Goal: Task Accomplishment & Management: Complete application form

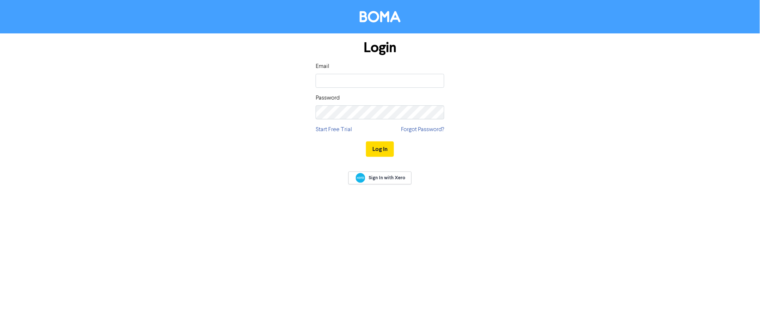
type input "[EMAIL_ADDRESS][DOMAIN_NAME]"
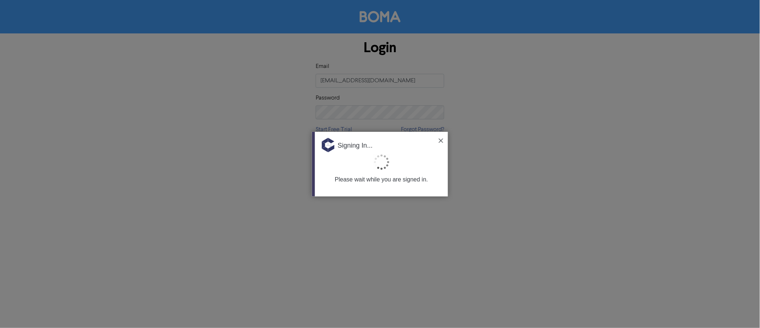
click at [440, 140] on img at bounding box center [441, 141] width 4 height 4
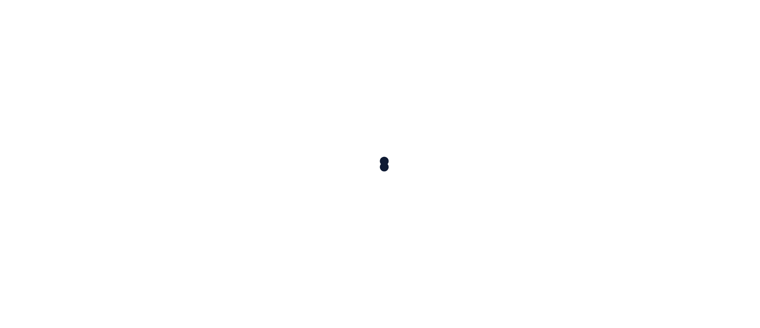
click at [375, 148] on div at bounding box center [380, 164] width 760 height 328
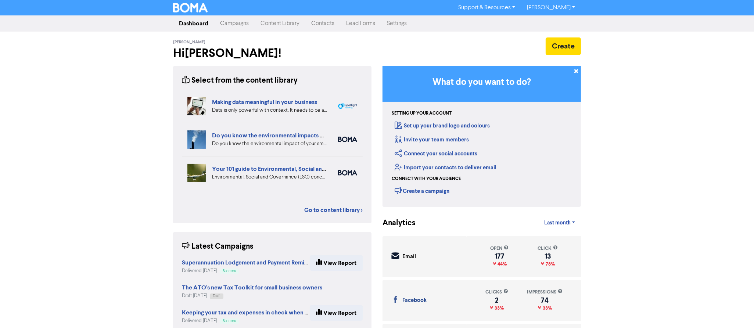
click at [395, 21] on link "Settings" at bounding box center [397, 23] width 32 height 15
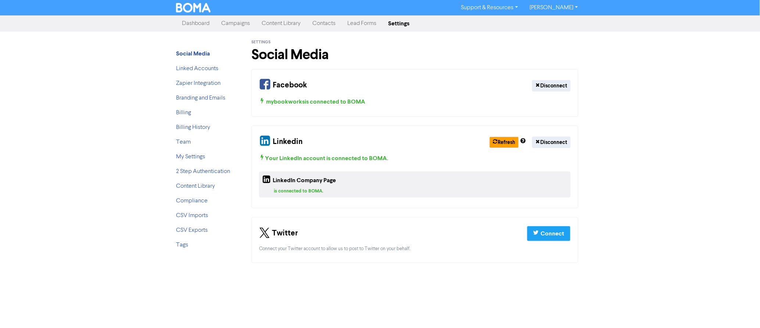
click at [321, 19] on link "Contacts" at bounding box center [324, 23] width 35 height 15
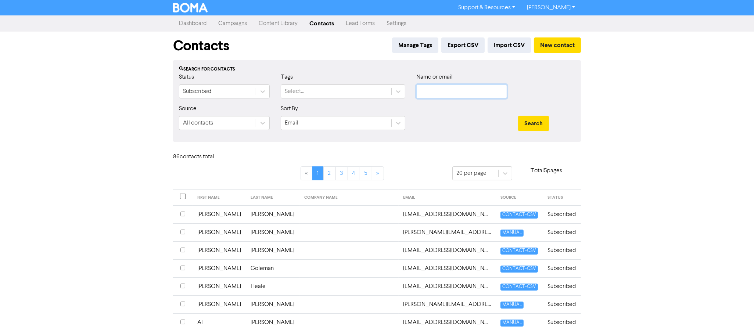
click at [437, 96] on input "text" at bounding box center [462, 92] width 91 height 14
paste input "Mark"
type input "Mark"
click at [535, 122] on button "Search" at bounding box center [533, 123] width 31 height 15
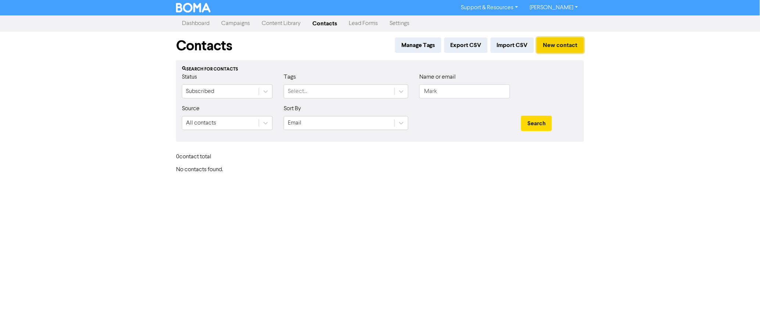
click at [555, 42] on button "New contact" at bounding box center [560, 45] width 47 height 15
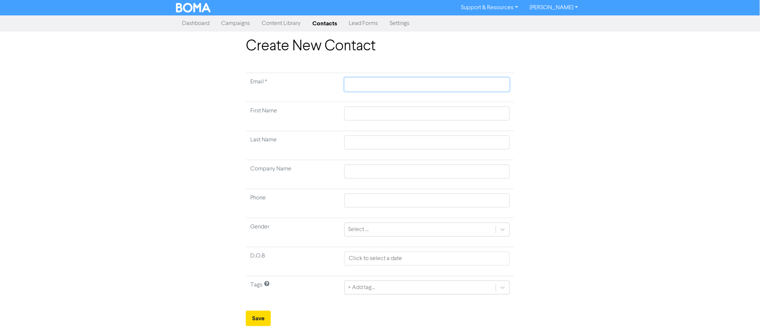
click at [392, 84] on input "text" at bounding box center [427, 85] width 165 height 14
paste input "[EMAIL_ADDRESS][DOMAIN_NAME]"
type input "[EMAIL_ADDRESS][DOMAIN_NAME]"
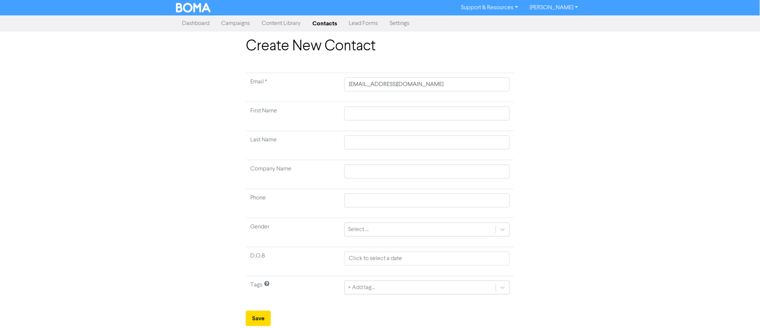
click at [637, 125] on div "Create New Contact Email * [EMAIL_ADDRESS][DOMAIN_NAME] First Name Last Name Co…" at bounding box center [380, 182] width 760 height 289
click at [420, 113] on input "text" at bounding box center [427, 114] width 165 height 14
paste input "Mark"
type input "Mark"
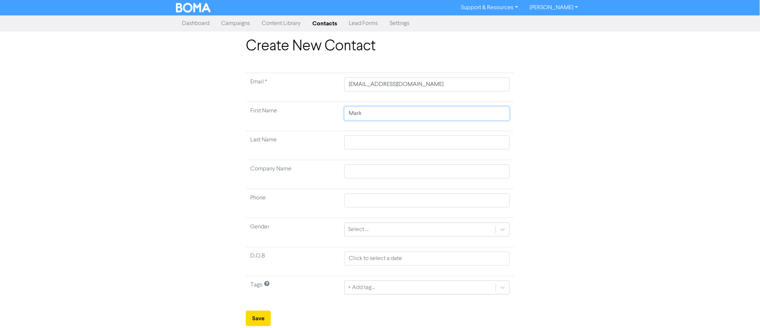
type input "Mark"
click at [374, 132] on td at bounding box center [427, 145] width 174 height 29
drag, startPoint x: 370, startPoint y: 141, endPoint x: 376, endPoint y: 143, distance: 6.3
click at [370, 141] on input "text" at bounding box center [427, 143] width 165 height 14
paste input "[PERSON_NAME]"
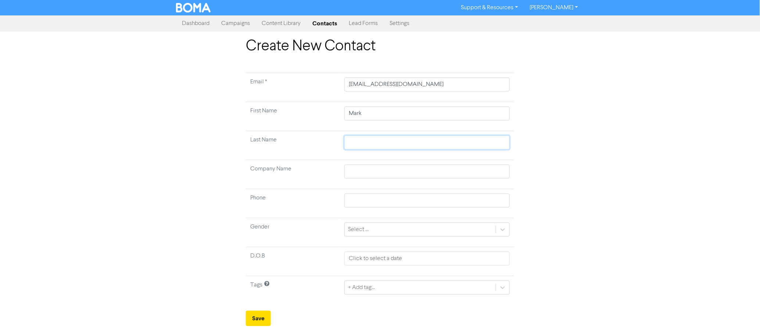
type input "[PERSON_NAME]"
click at [255, 318] on button "Save" at bounding box center [258, 318] width 25 height 15
click at [252, 320] on button "Save" at bounding box center [258, 318] width 25 height 15
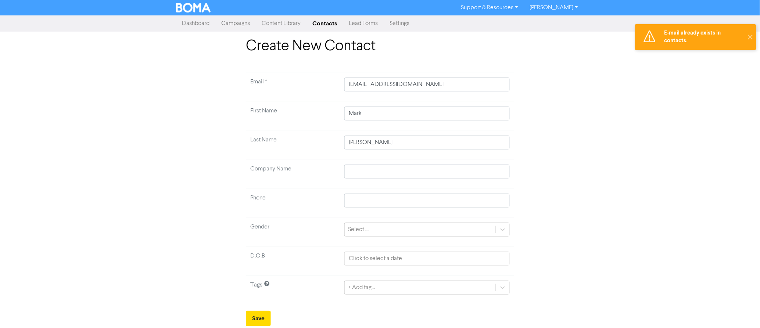
click at [320, 23] on link "Contacts" at bounding box center [325, 23] width 36 height 15
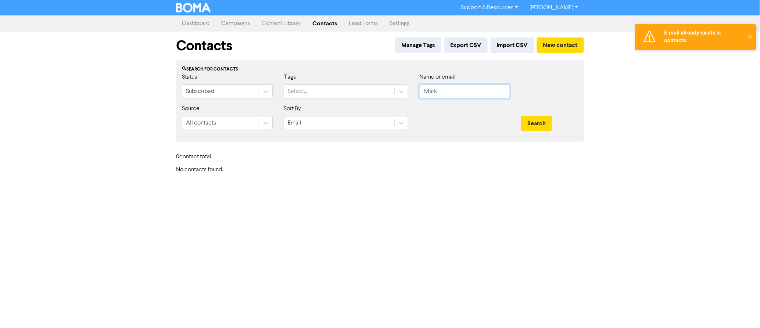
drag, startPoint x: 435, startPoint y: 93, endPoint x: 450, endPoint y: 94, distance: 15.2
click at [436, 93] on input "Mark" at bounding box center [465, 92] width 91 height 14
click at [453, 94] on input "Mark" at bounding box center [465, 92] width 91 height 14
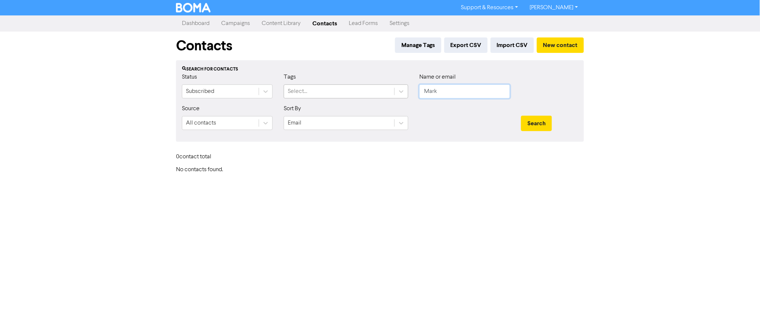
drag, startPoint x: 453, startPoint y: 94, endPoint x: 314, endPoint y: 94, distance: 139.4
click at [314, 94] on div "Status Subscribed Tags Select... Name or email [PERSON_NAME]" at bounding box center [379, 89] width 407 height 32
click at [545, 123] on button "Search" at bounding box center [536, 123] width 31 height 15
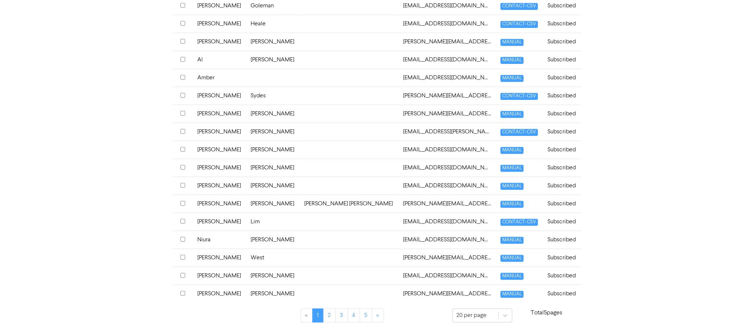
scroll to position [267, 0]
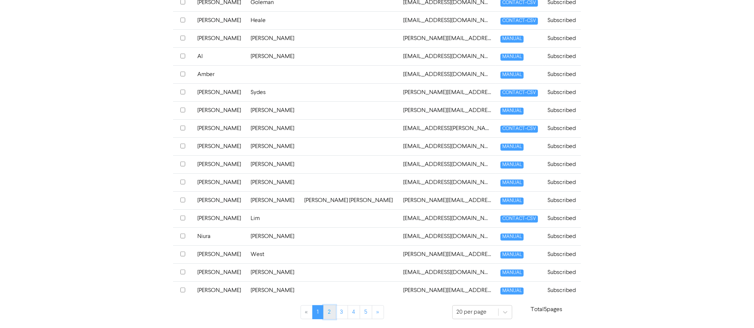
click at [331, 308] on link "2" at bounding box center [330, 313] width 13 height 14
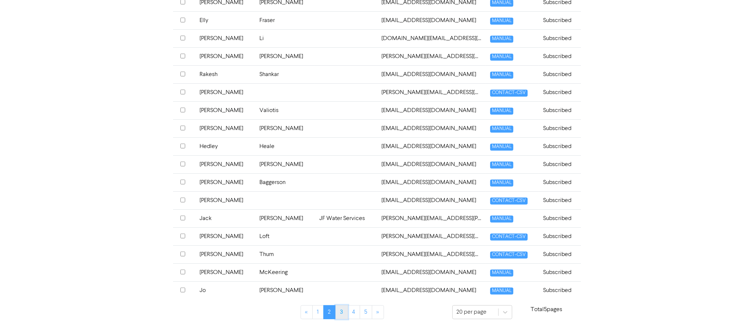
click at [338, 313] on link "3" at bounding box center [342, 313] width 13 height 14
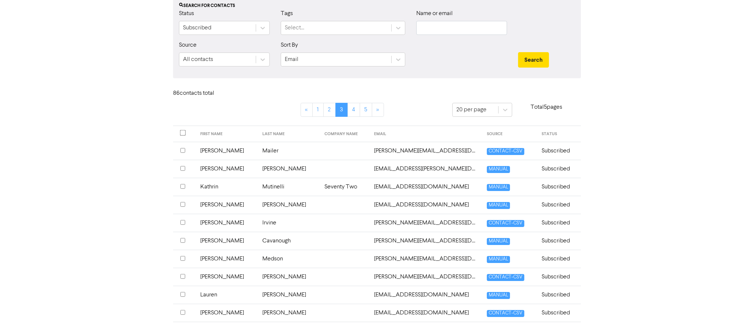
scroll to position [63, 0]
